Goal: Information Seeking & Learning: Learn about a topic

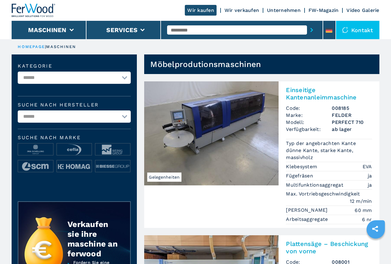
click at [18, 110] on select "**********" at bounding box center [74, 116] width 113 height 12
select select "**********"
click option "**********" at bounding box center [0, 0] width 0 height 0
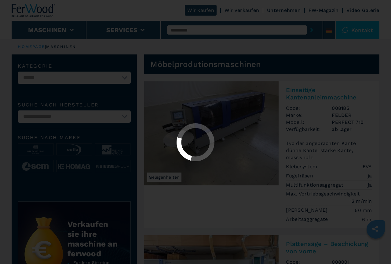
select select "**********"
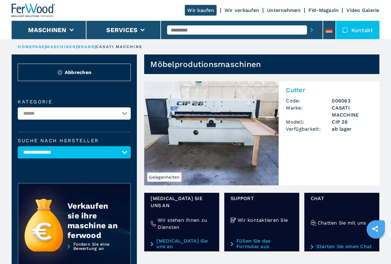
click at [226, 124] on img at bounding box center [211, 133] width 134 height 104
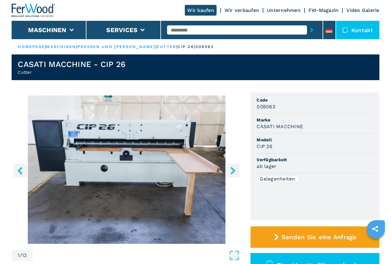
click at [156, 133] on img "Go to Slide 1" at bounding box center [127, 169] width 230 height 148
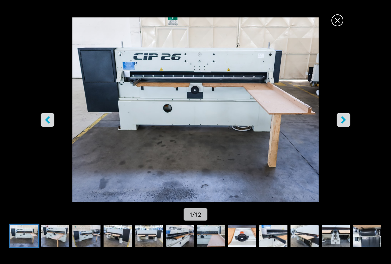
click at [342, 119] on icon "right-button" at bounding box center [344, 120] width 8 height 8
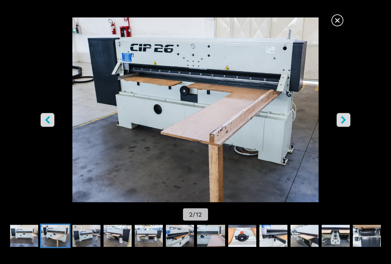
click at [342, 119] on icon "right-button" at bounding box center [344, 120] width 8 height 8
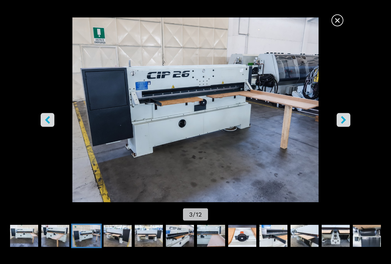
click at [342, 119] on icon "right-button" at bounding box center [344, 120] width 8 height 8
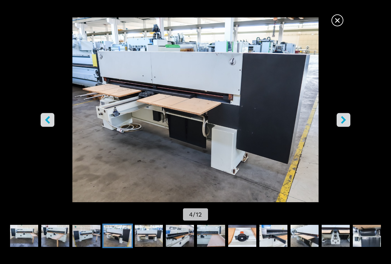
click at [342, 119] on icon "right-button" at bounding box center [344, 120] width 8 height 8
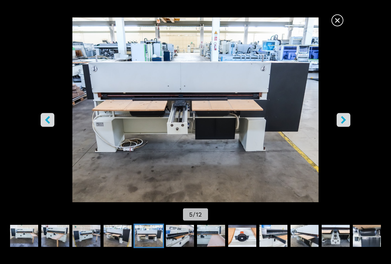
click at [342, 119] on icon "right-button" at bounding box center [344, 120] width 8 height 8
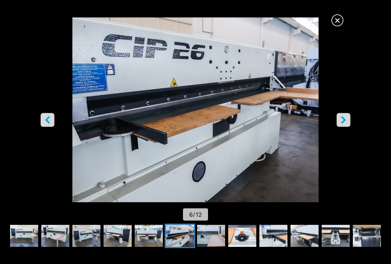
click at [342, 119] on icon "right-button" at bounding box center [344, 120] width 8 height 8
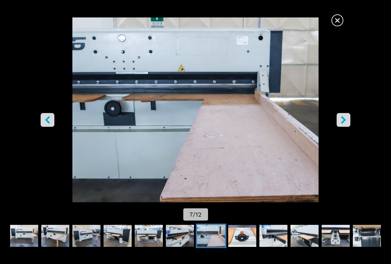
click at [342, 119] on icon "right-button" at bounding box center [344, 120] width 8 height 8
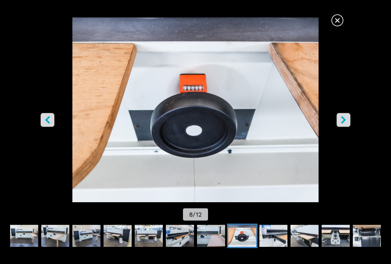
click at [342, 119] on icon "right-button" at bounding box center [344, 120] width 8 height 8
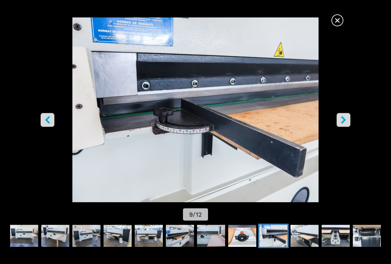
click at [342, 119] on icon "right-button" at bounding box center [344, 120] width 8 height 8
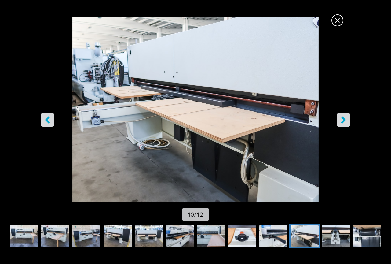
click at [342, 120] on icon "right-button" at bounding box center [344, 120] width 8 height 8
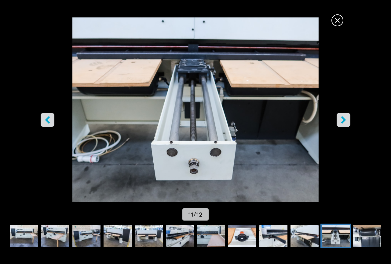
click at [342, 120] on icon "right-button" at bounding box center [344, 120] width 8 height 8
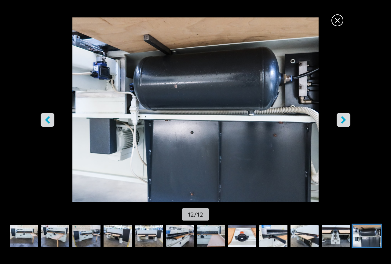
click at [342, 120] on icon "right-button" at bounding box center [344, 120] width 8 height 8
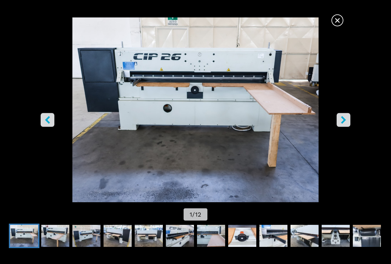
click at [342, 120] on icon "right-button" at bounding box center [344, 120] width 8 height 8
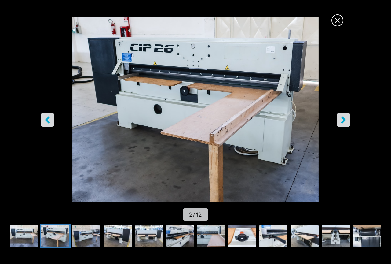
click at [342, 120] on icon "right-button" at bounding box center [344, 120] width 8 height 8
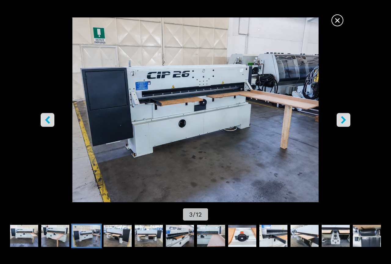
click at [342, 120] on icon "right-button" at bounding box center [344, 120] width 8 height 8
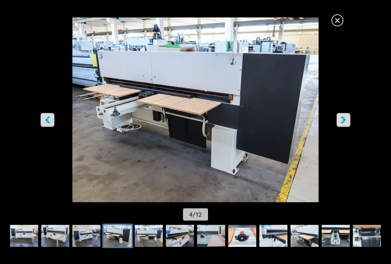
click at [340, 20] on span "×" at bounding box center [337, 19] width 11 height 11
